Goal: Book appointment/travel/reservation

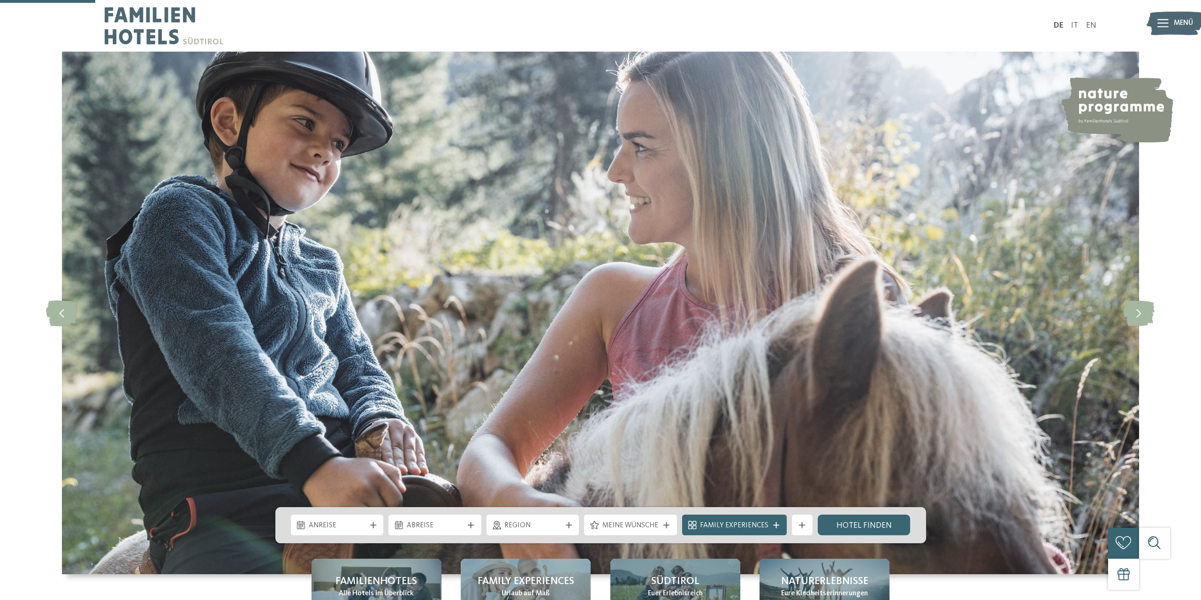
scroll to position [383, 0]
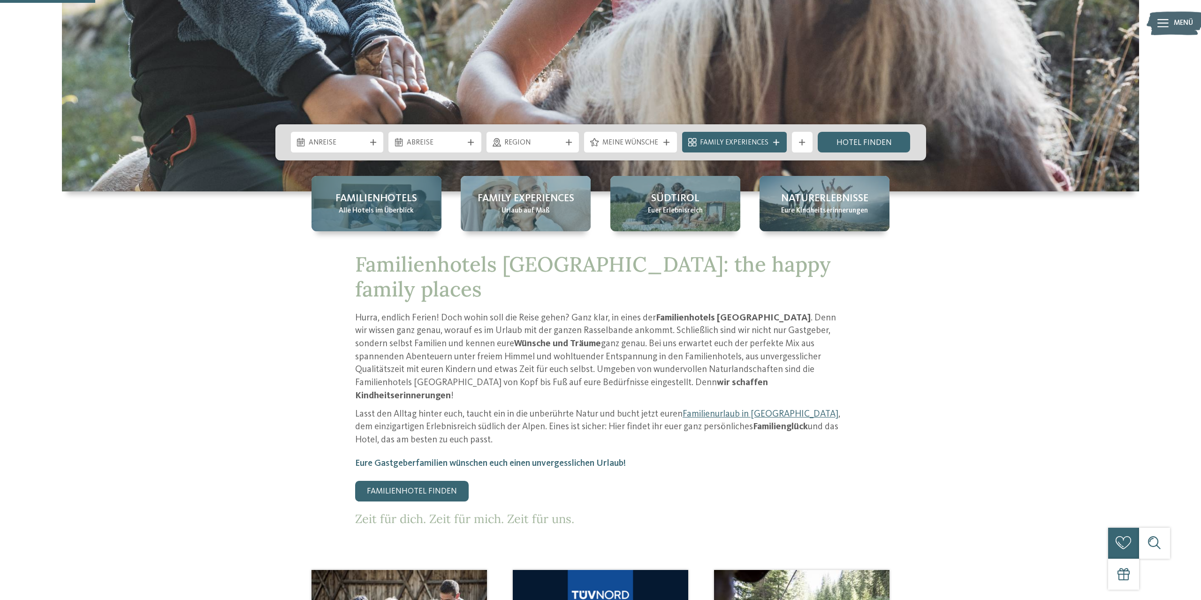
click at [405, 211] on span "Alle Hotels im Überblick" at bounding box center [376, 211] width 75 height 10
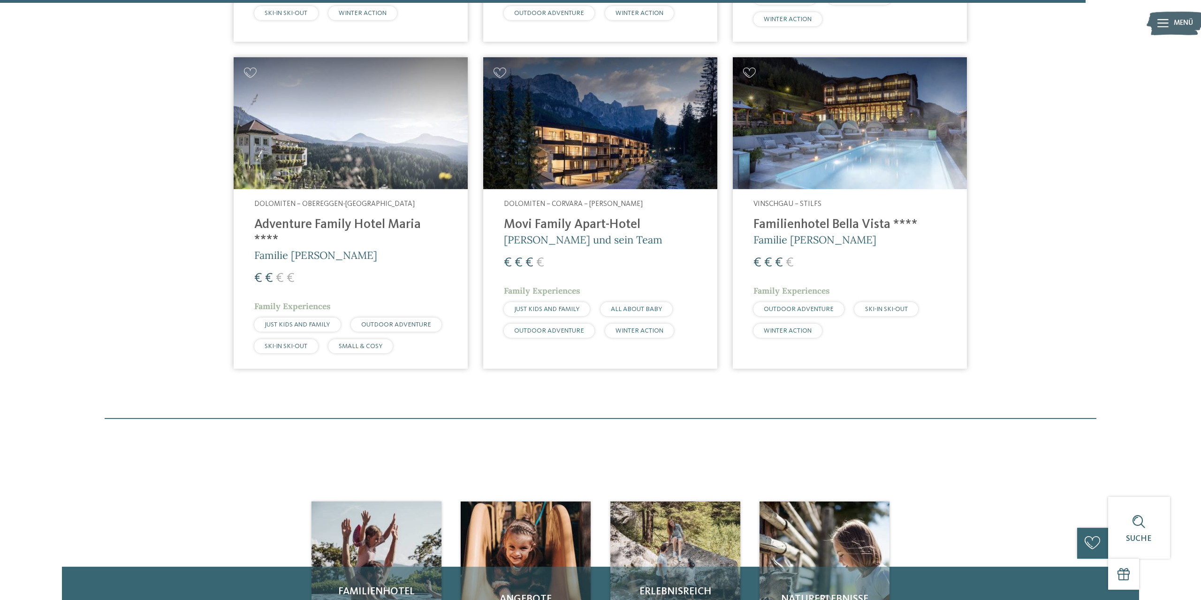
scroll to position [3061, 0]
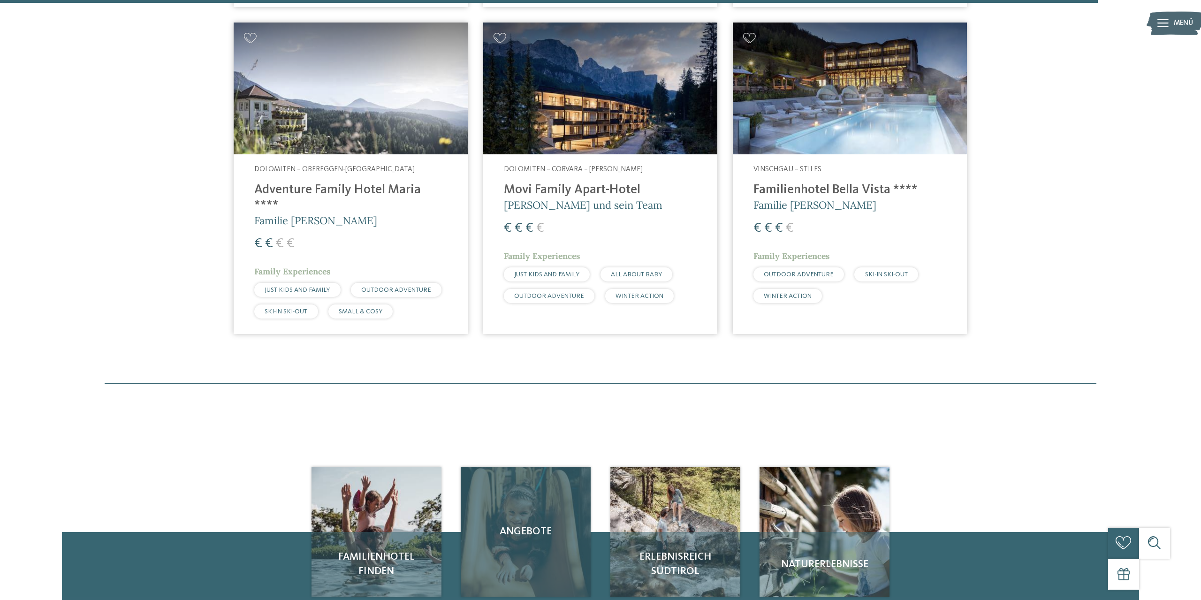
click at [530, 524] on span "Angebote" at bounding box center [525, 531] width 109 height 15
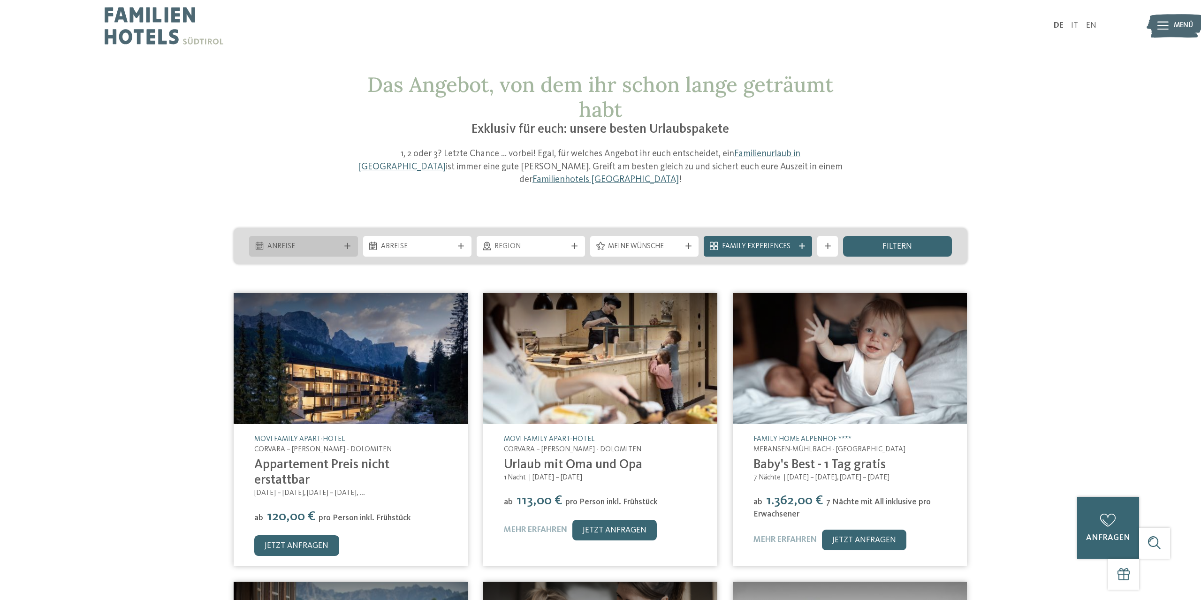
click at [338, 242] on span "Anreise" at bounding box center [303, 247] width 72 height 10
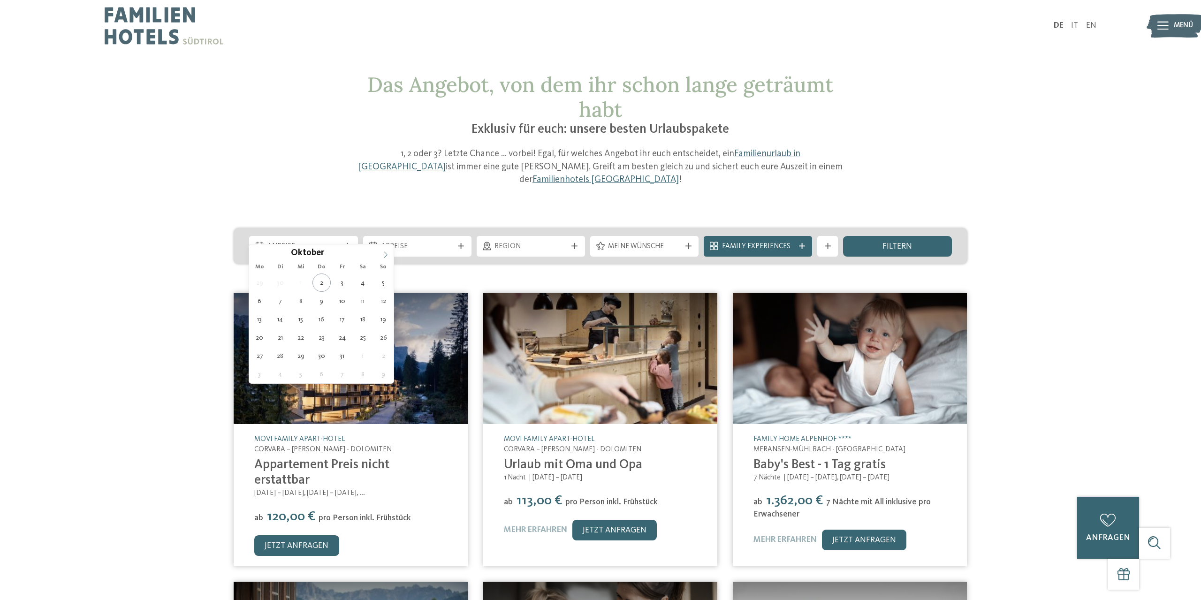
click at [388, 250] on span at bounding box center [386, 252] width 16 height 16
type div "02.11.2025"
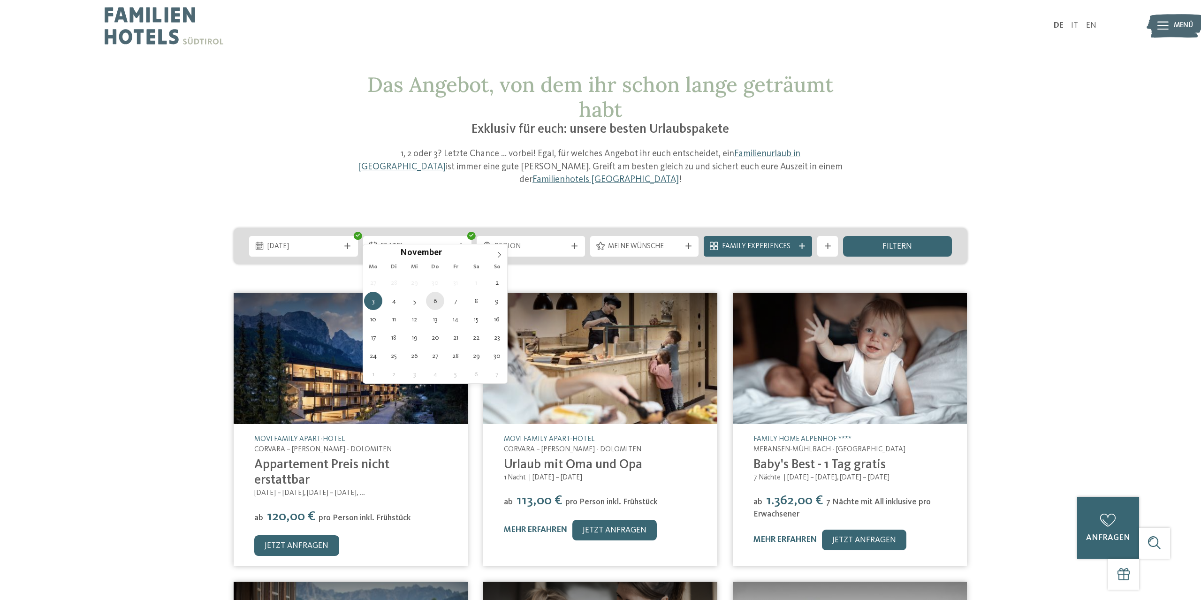
type div "06.11.2025"
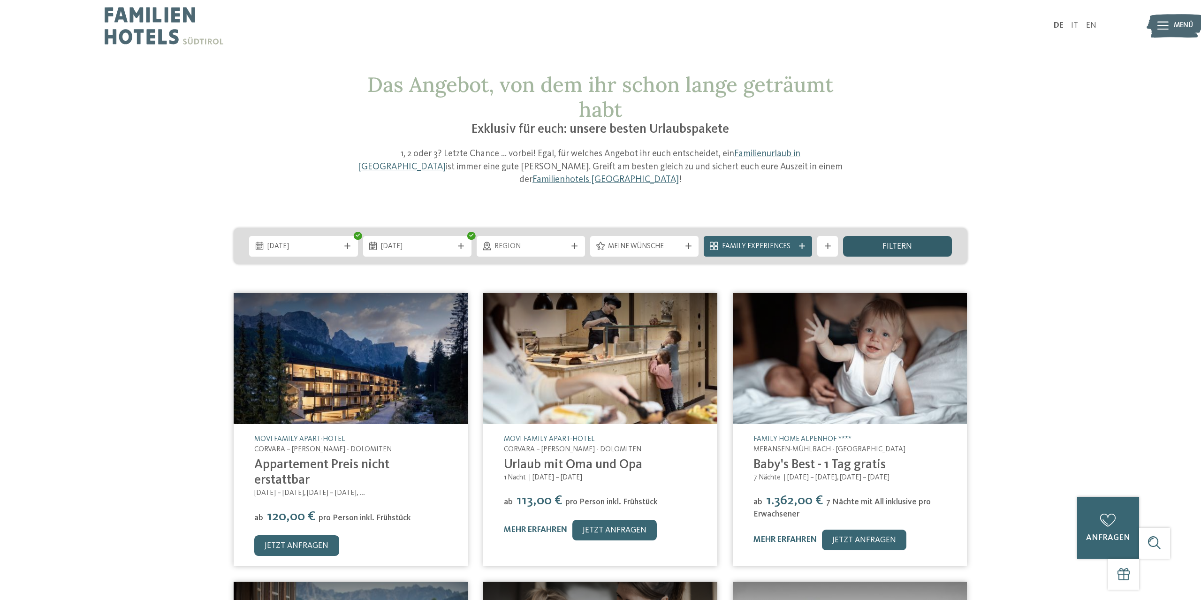
click at [902, 242] on span "filtern" at bounding box center [897, 246] width 30 height 8
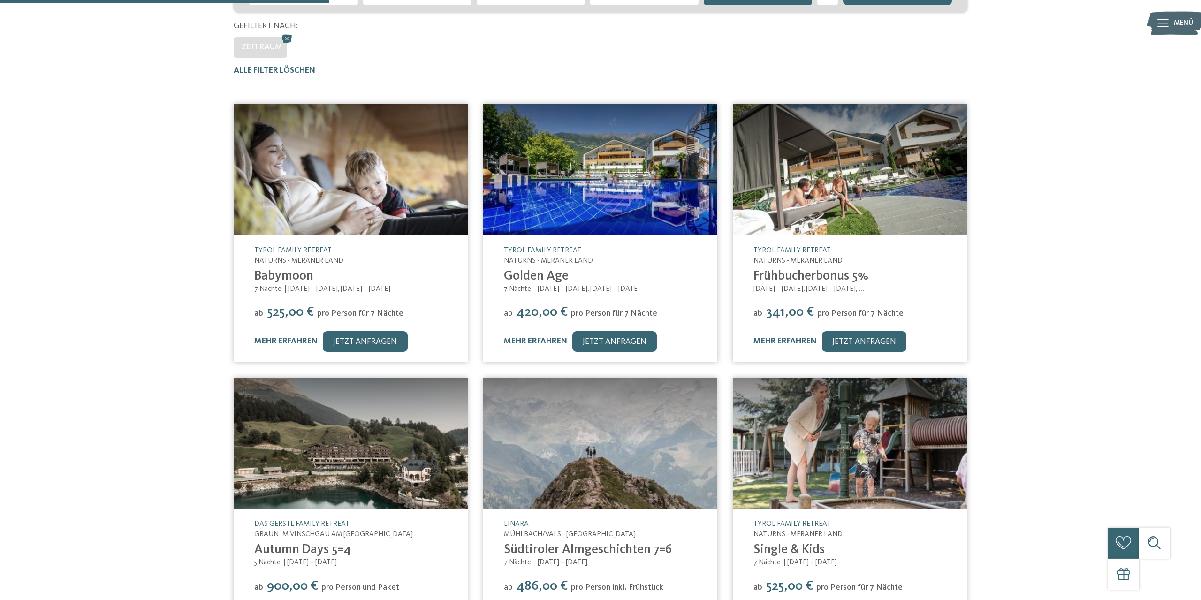
scroll to position [235, 0]
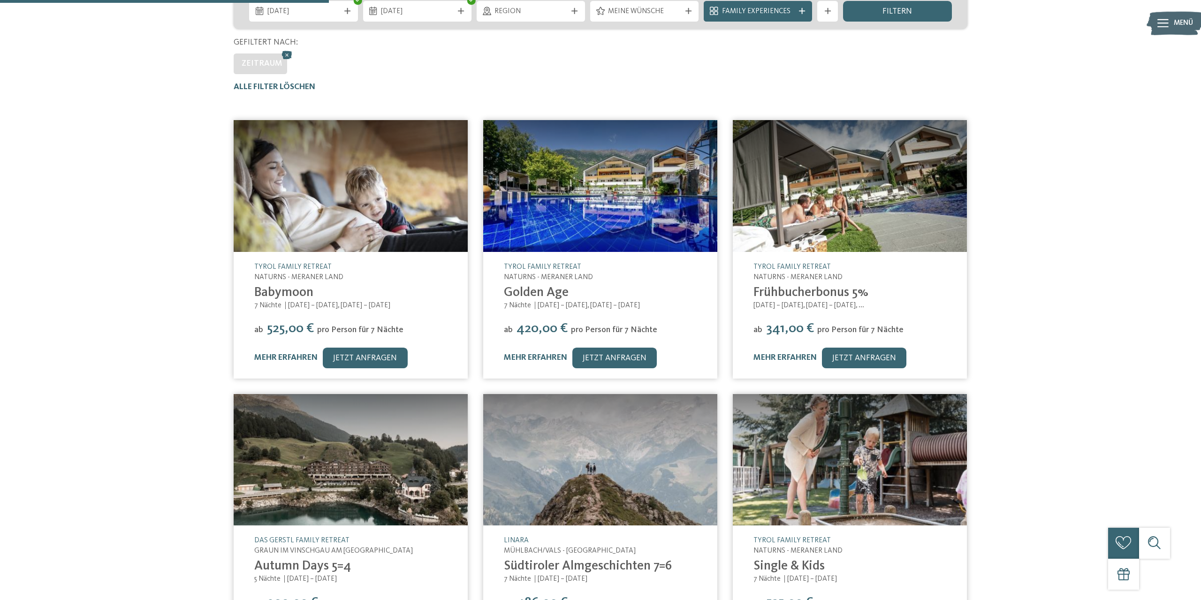
click at [547, 197] on img at bounding box center [600, 186] width 234 height 132
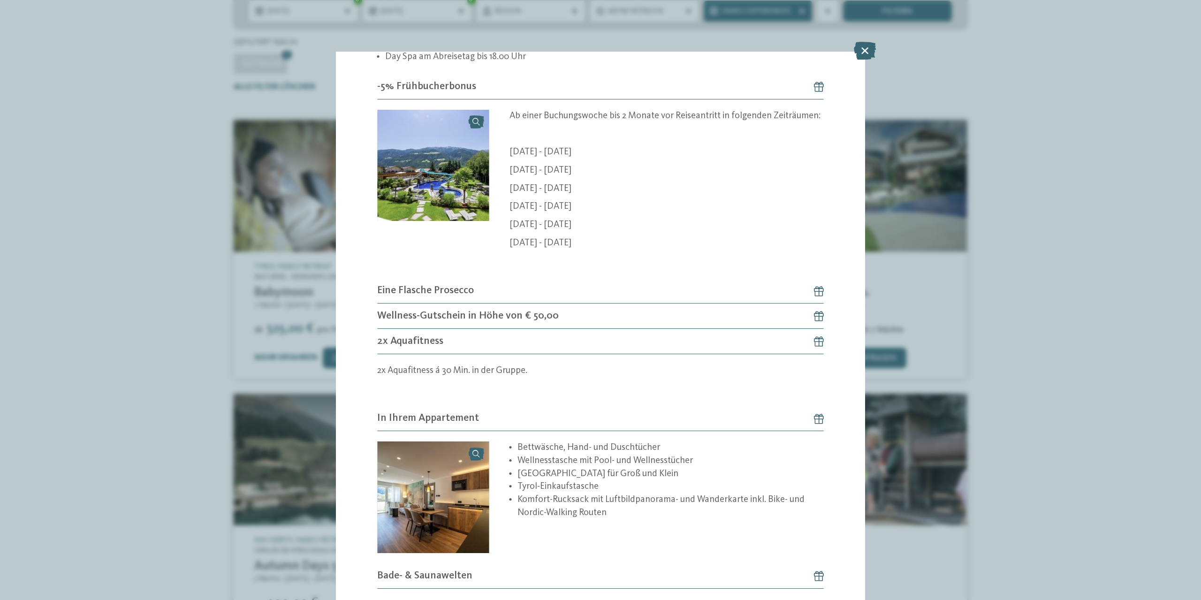
scroll to position [929, 0]
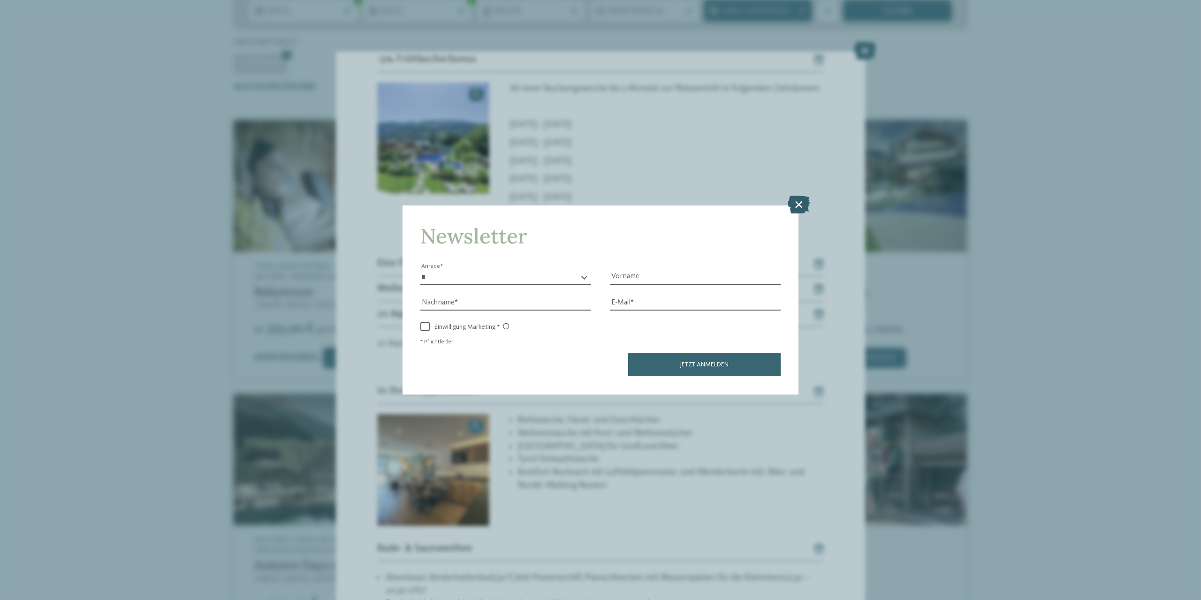
click at [799, 204] on icon at bounding box center [798, 205] width 22 height 18
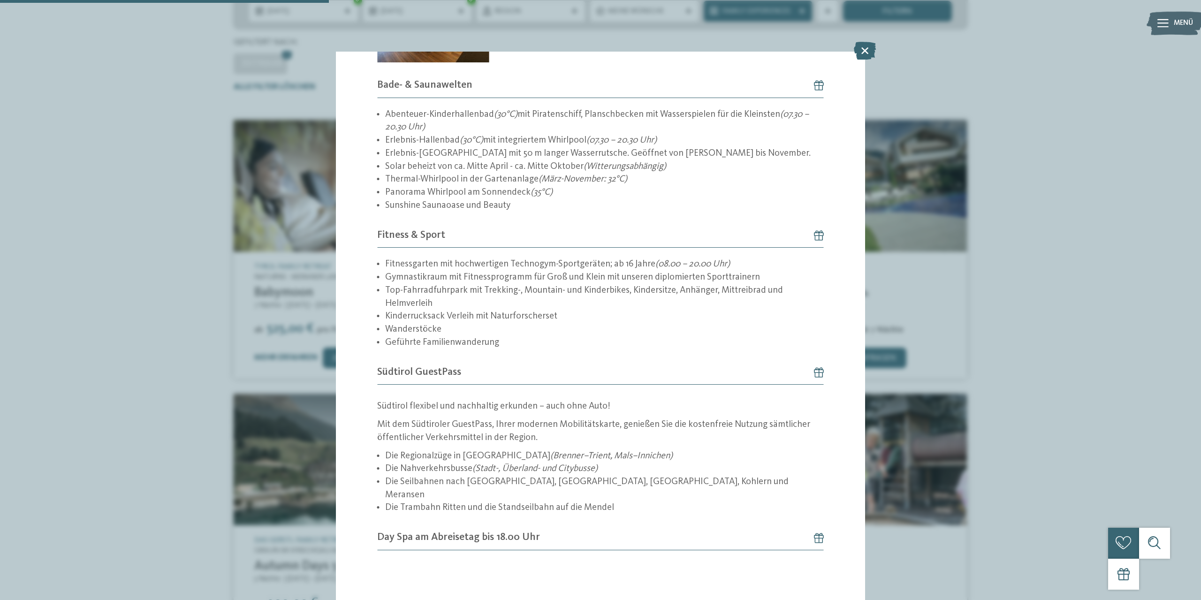
scroll to position [1393, 0]
click at [860, 47] on icon at bounding box center [865, 51] width 22 height 18
